Goal: Task Accomplishment & Management: Manage account settings

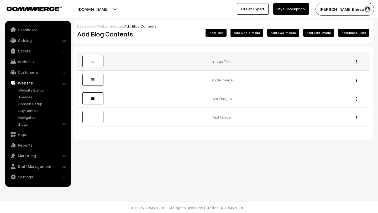
click at [92, 61] on span at bounding box center [92, 61] width 3 height 4
click at [356, 61] on img "button" at bounding box center [356, 61] width 1 height 3
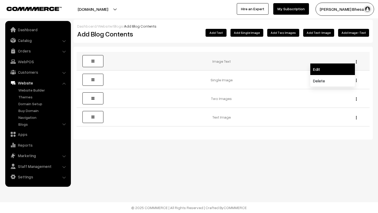
click at [330, 66] on link "Edit" at bounding box center [332, 69] width 45 height 12
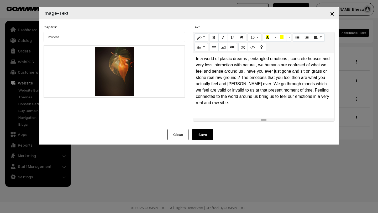
click at [205, 130] on button "Save" at bounding box center [202, 135] width 21 height 12
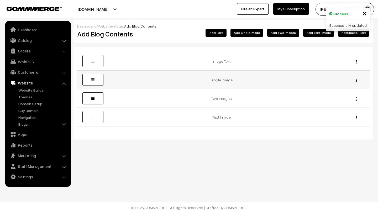
click at [355, 81] on div "Edit Delete" at bounding box center [354, 80] width 23 height 6
click at [356, 81] on img "button" at bounding box center [356, 80] width 1 height 3
click at [336, 90] on link "Edit" at bounding box center [332, 88] width 45 height 12
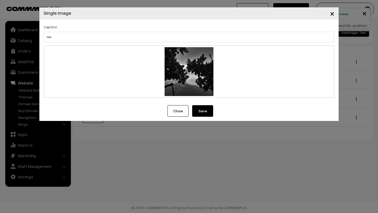
click at [206, 109] on button "Save" at bounding box center [202, 111] width 21 height 12
